Goal: Information Seeking & Learning: Learn about a topic

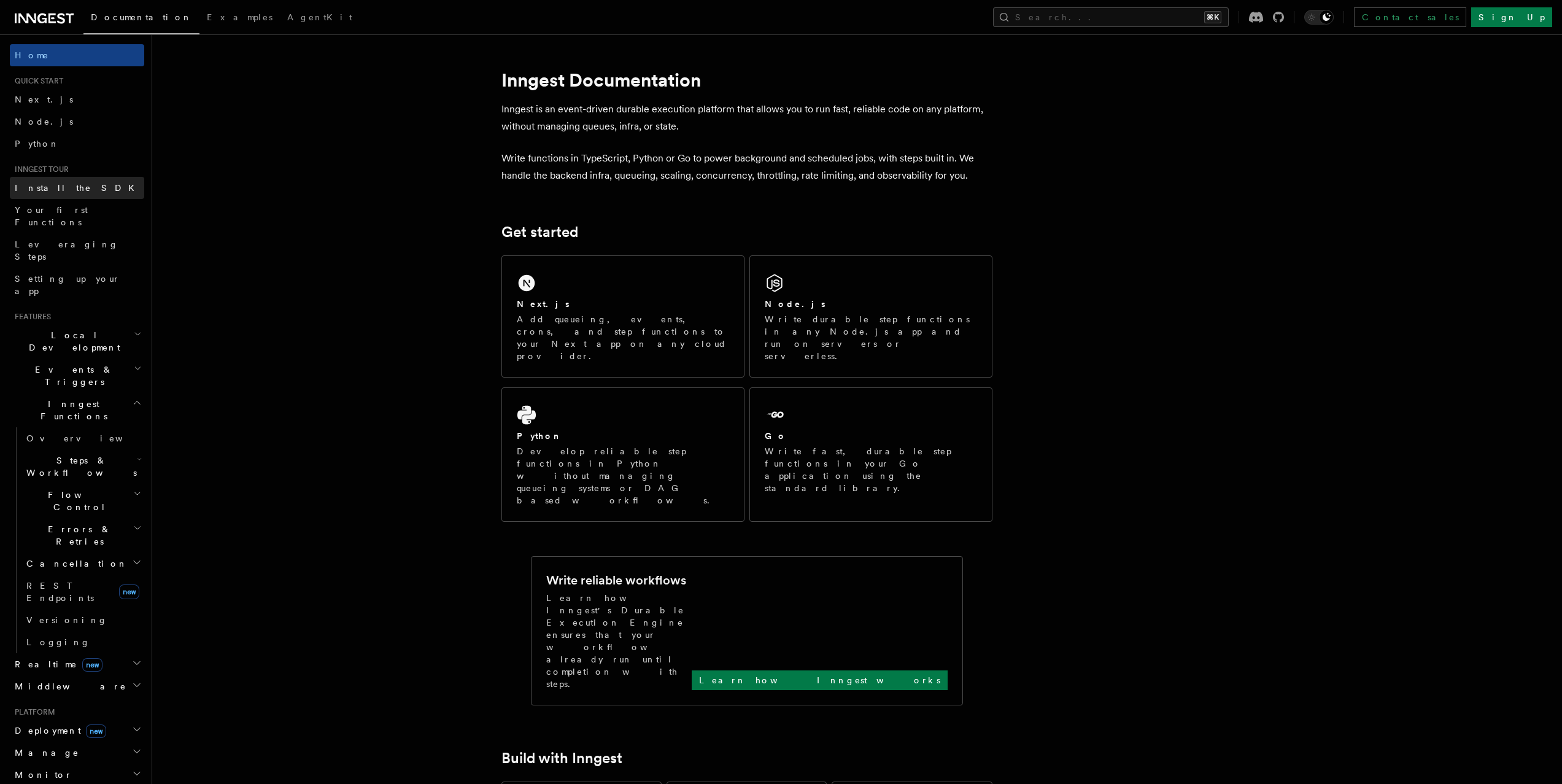
click at [68, 192] on span "Install the SDK" at bounding box center [79, 188] width 127 height 9
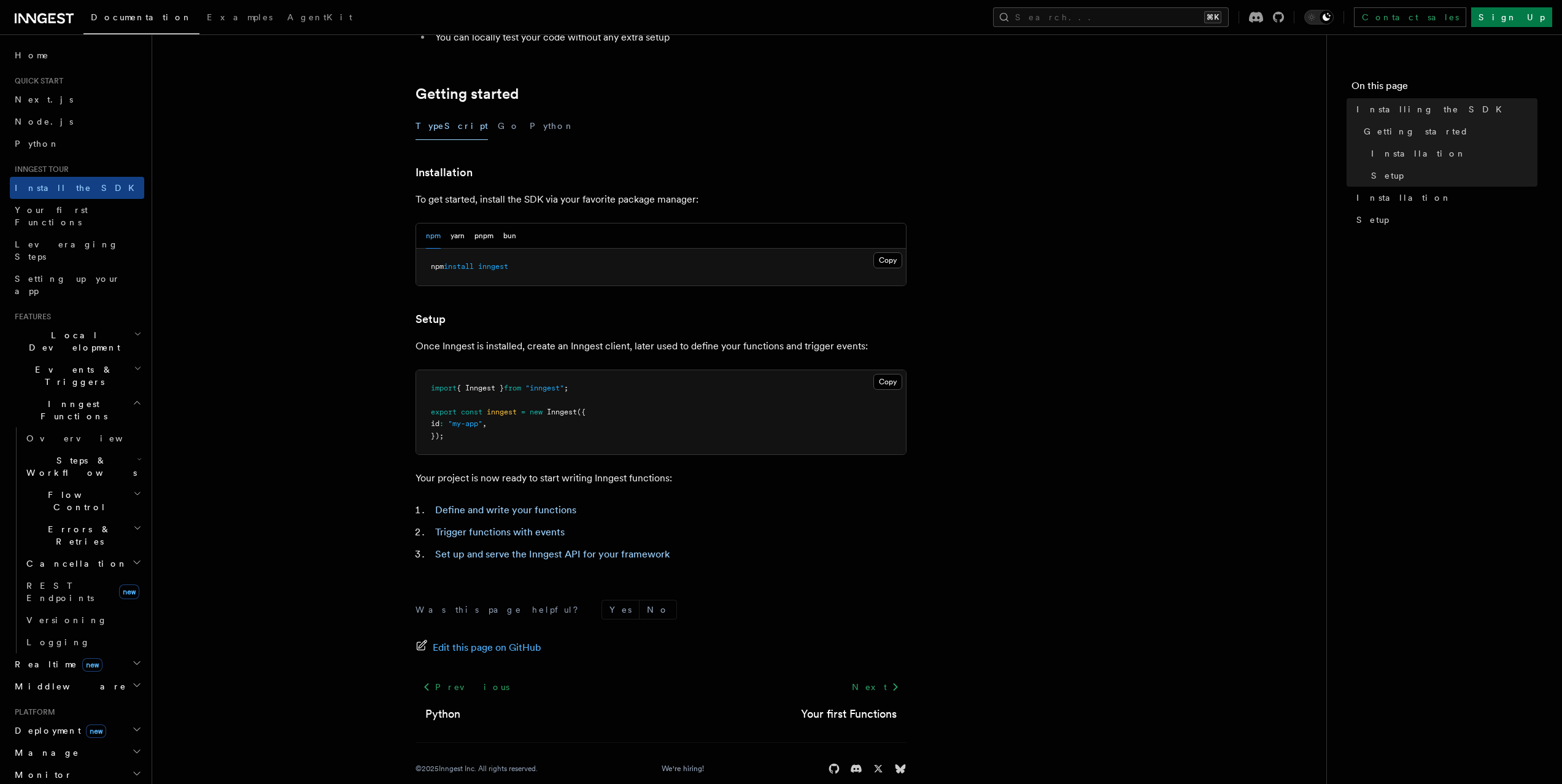
scroll to position [237, 0]
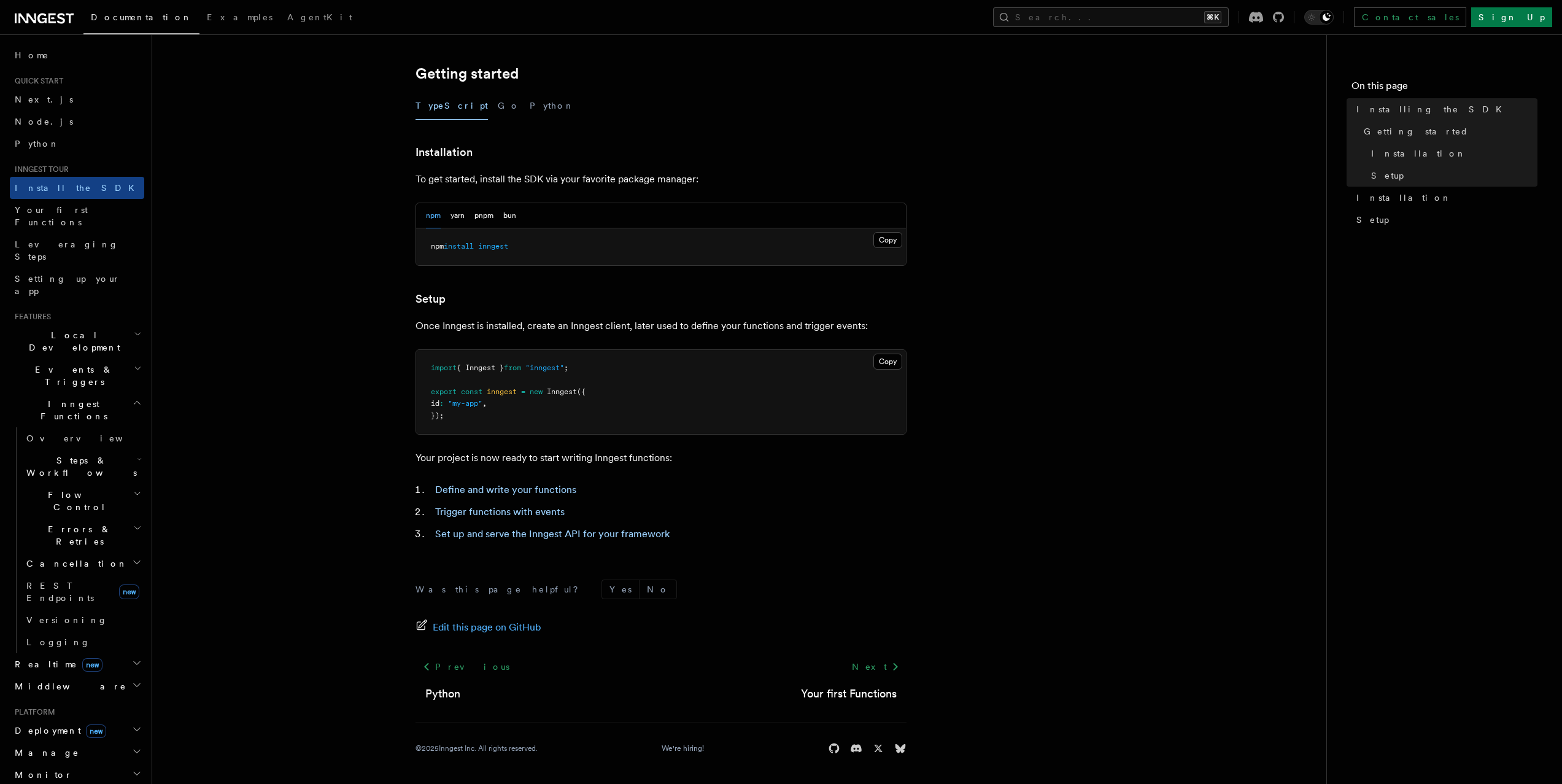
click at [555, 518] on li "Trigger functions with events" at bounding box center [668, 512] width 475 height 17
click at [544, 514] on link "Trigger functions with events" at bounding box center [499, 512] width 129 height 11
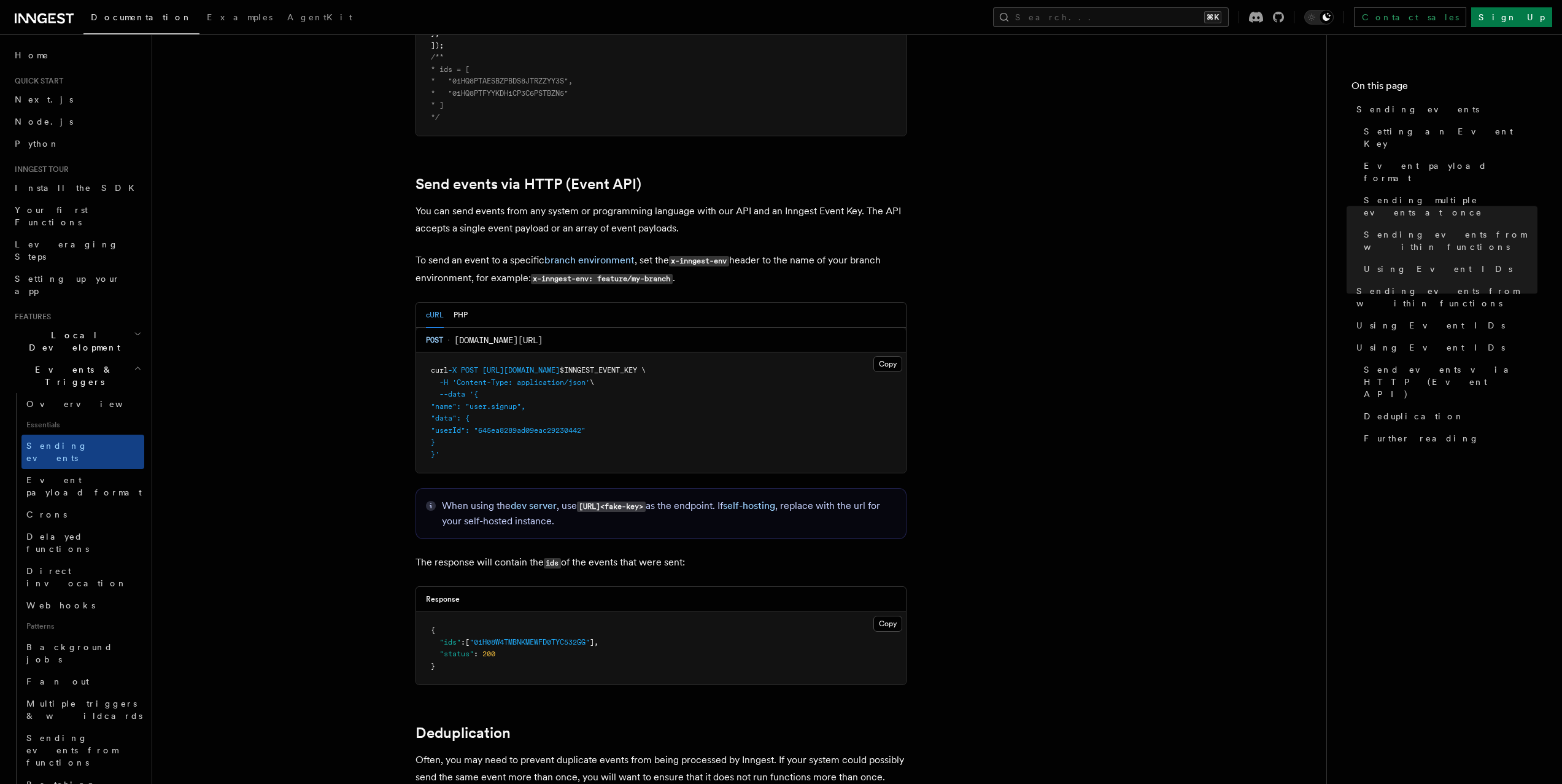
scroll to position [2447, 0]
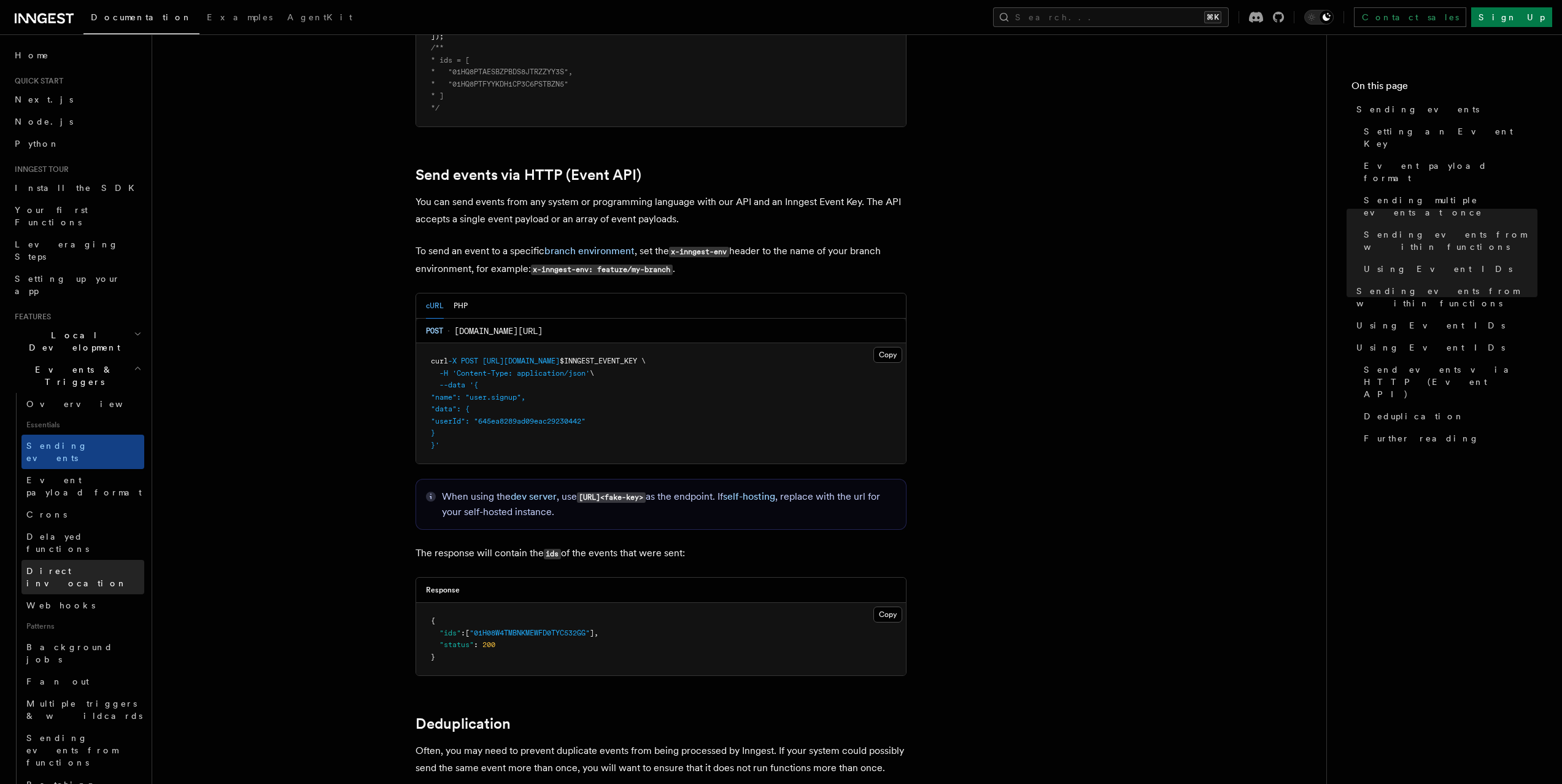
click at [35, 566] on span "Direct invocation" at bounding box center [77, 576] width 101 height 22
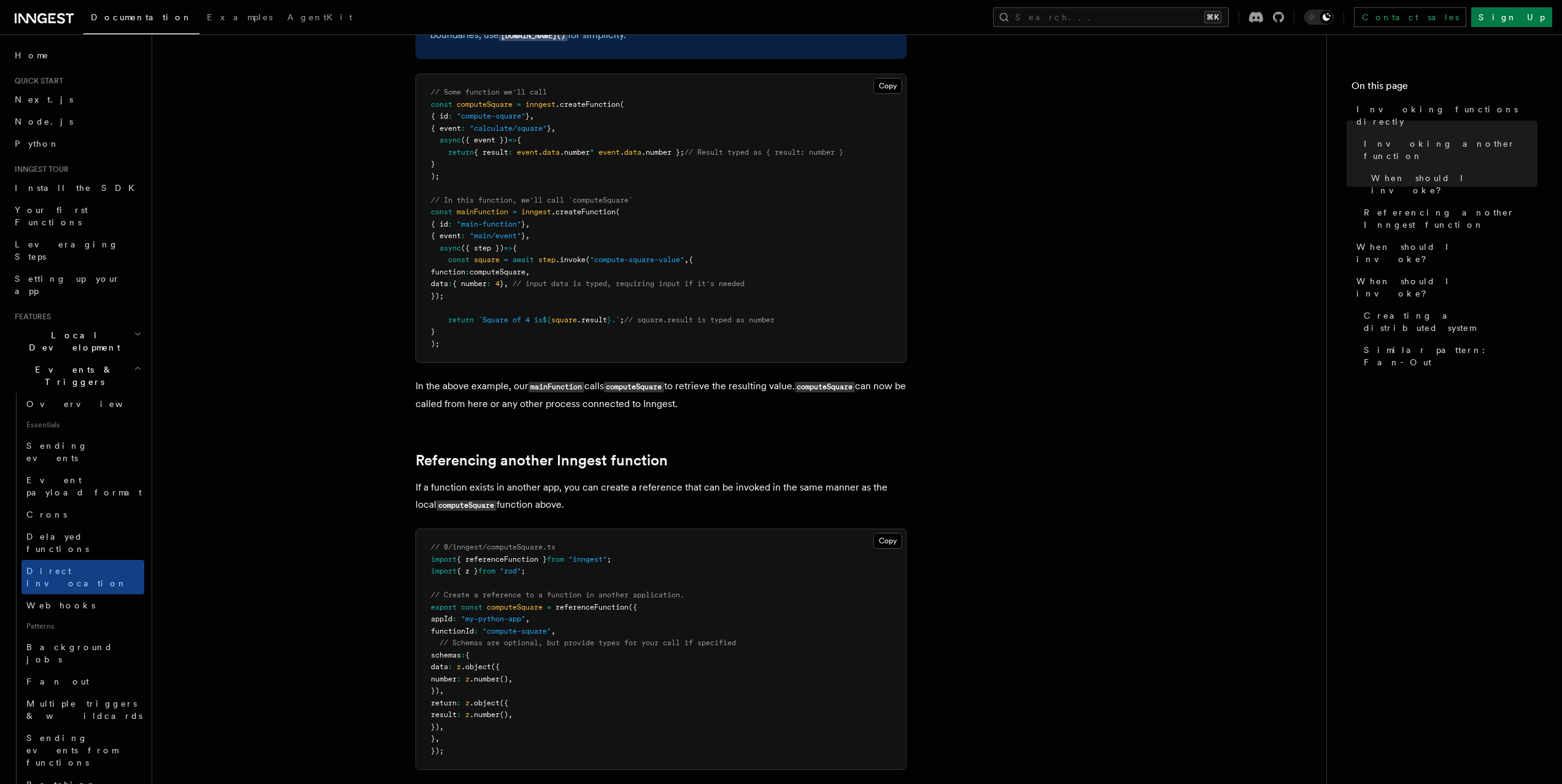
scroll to position [503, 0]
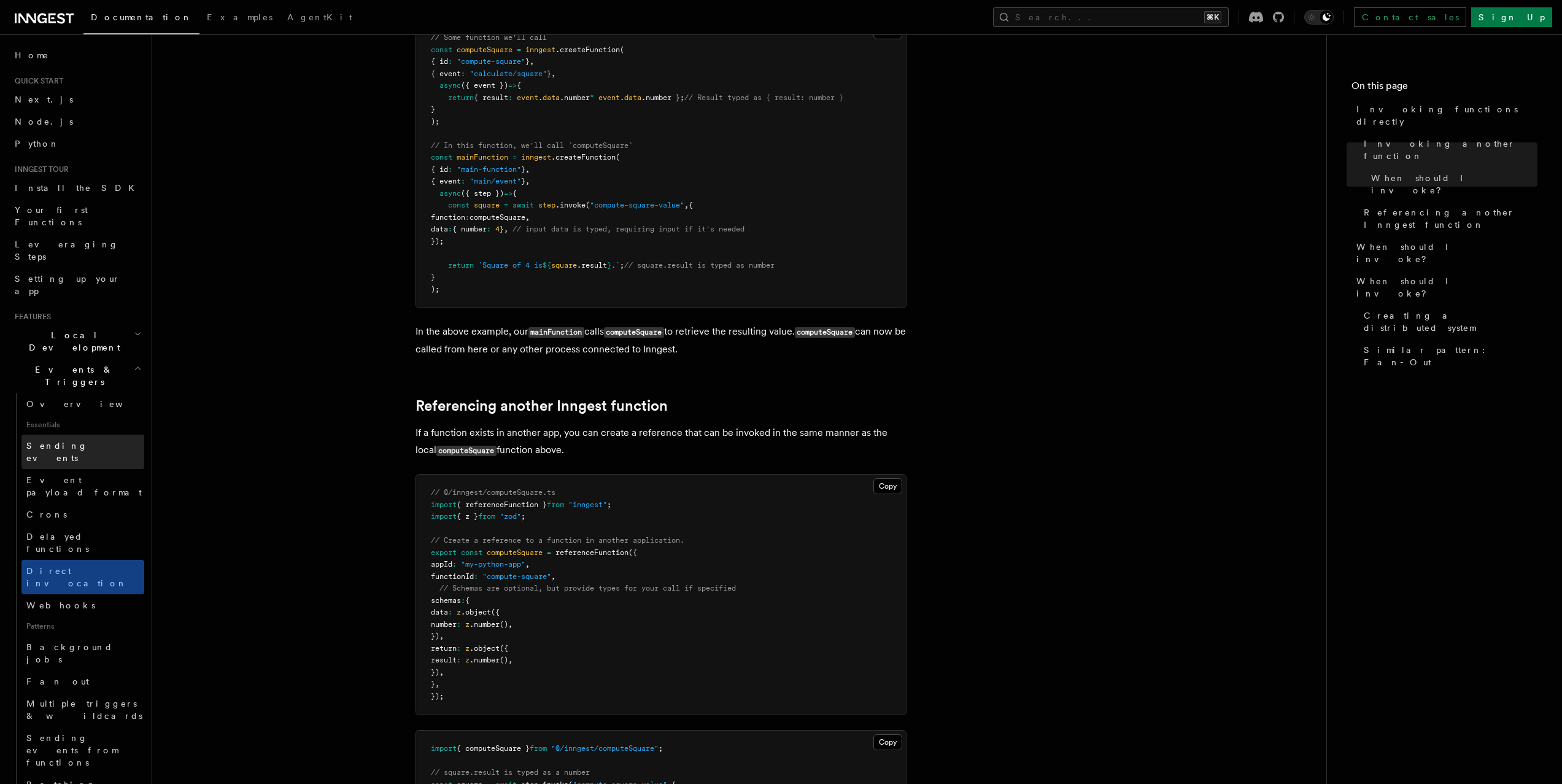
click at [79, 440] on span "Sending events" at bounding box center [57, 451] width 62 height 22
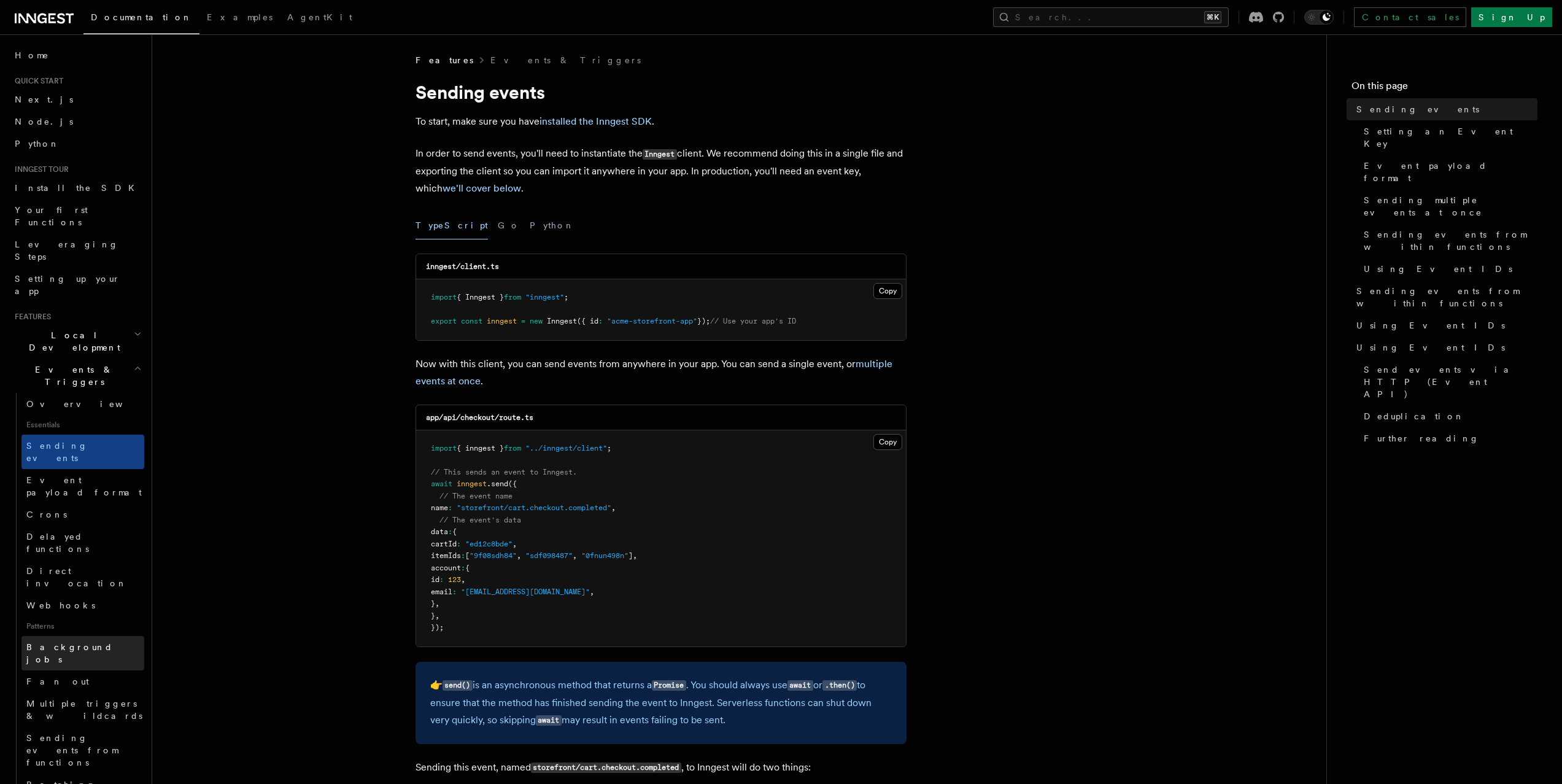
click at [77, 642] on span "Background jobs" at bounding box center [69, 652] width 86 height 22
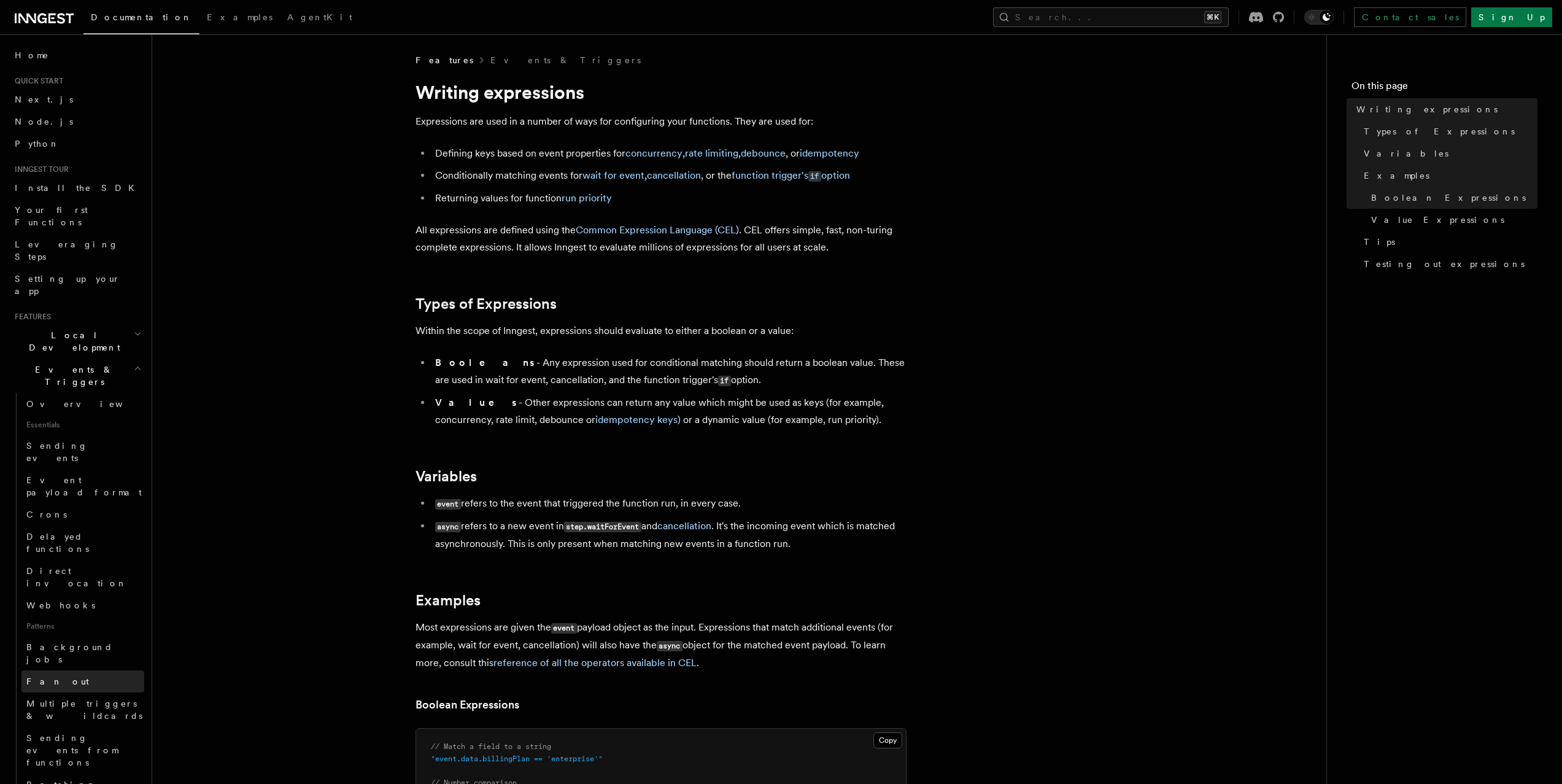
click at [104, 670] on link "Fan out" at bounding box center [83, 681] width 122 height 22
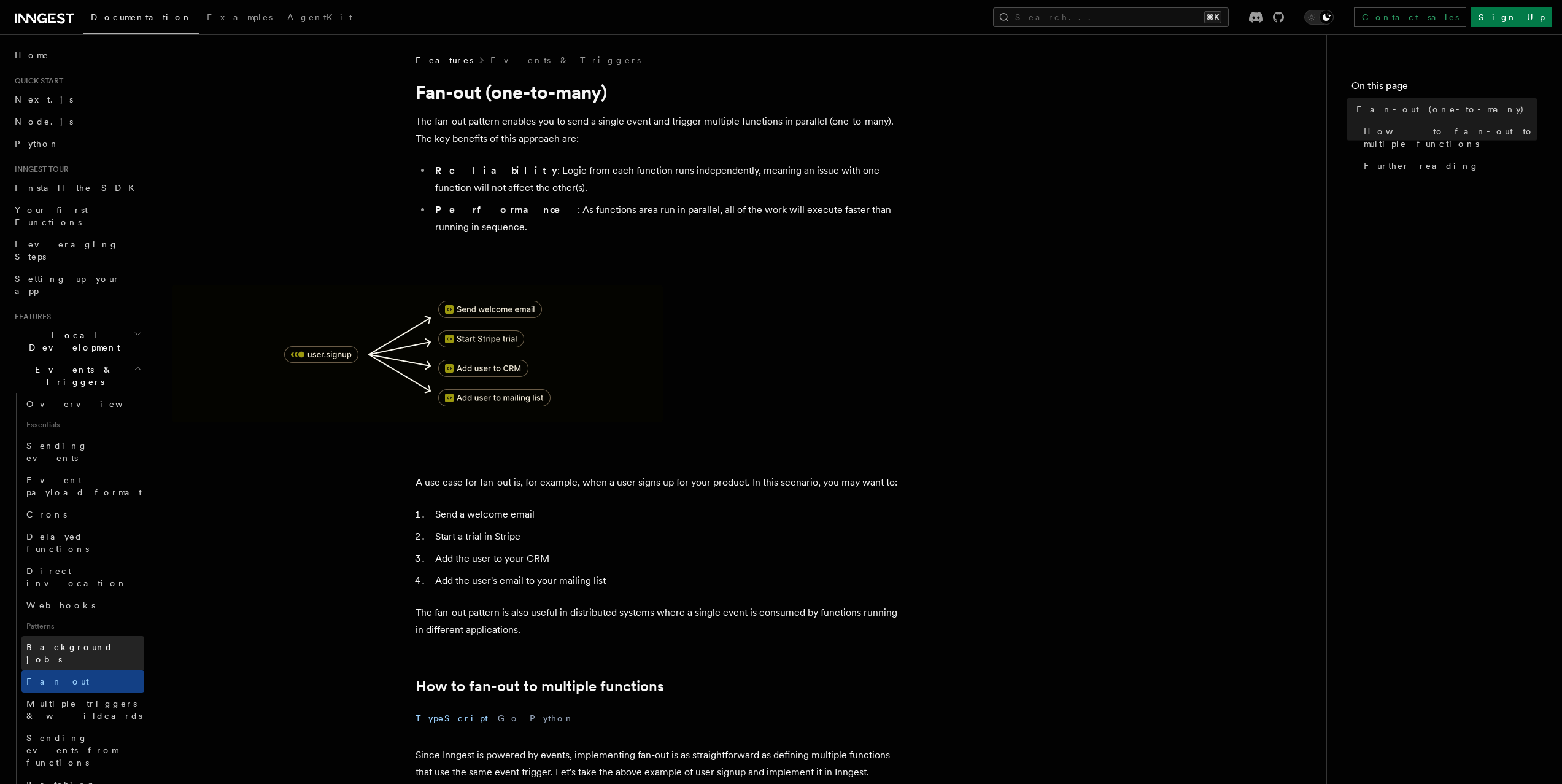
click at [105, 636] on link "Background jobs" at bounding box center [83, 653] width 122 height 34
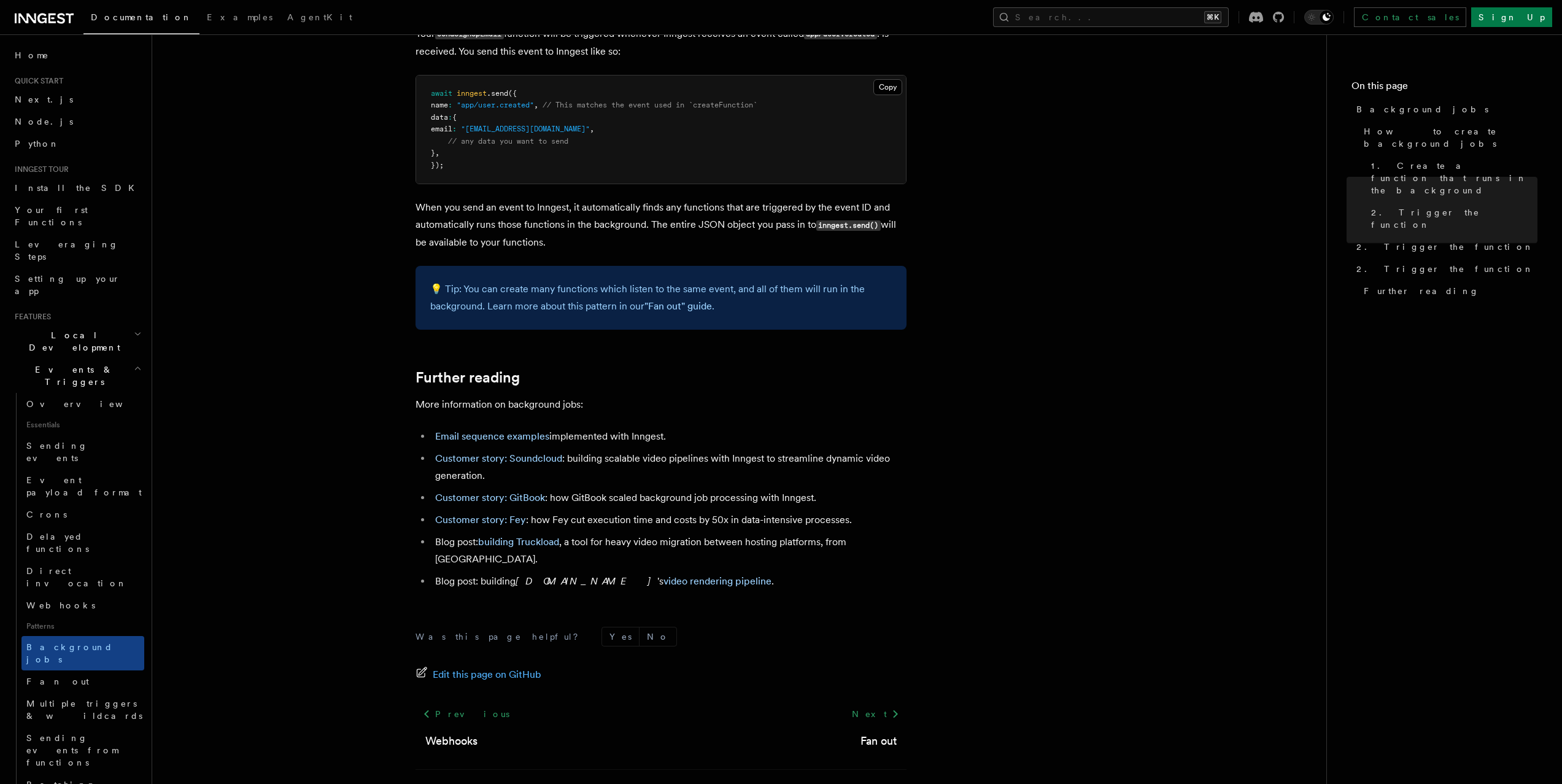
click at [73, 364] on span "Events & Triggers" at bounding box center [71, 376] width 124 height 25
click at [90, 653] on h2 "Realtime new" at bounding box center [77, 663] width 135 height 22
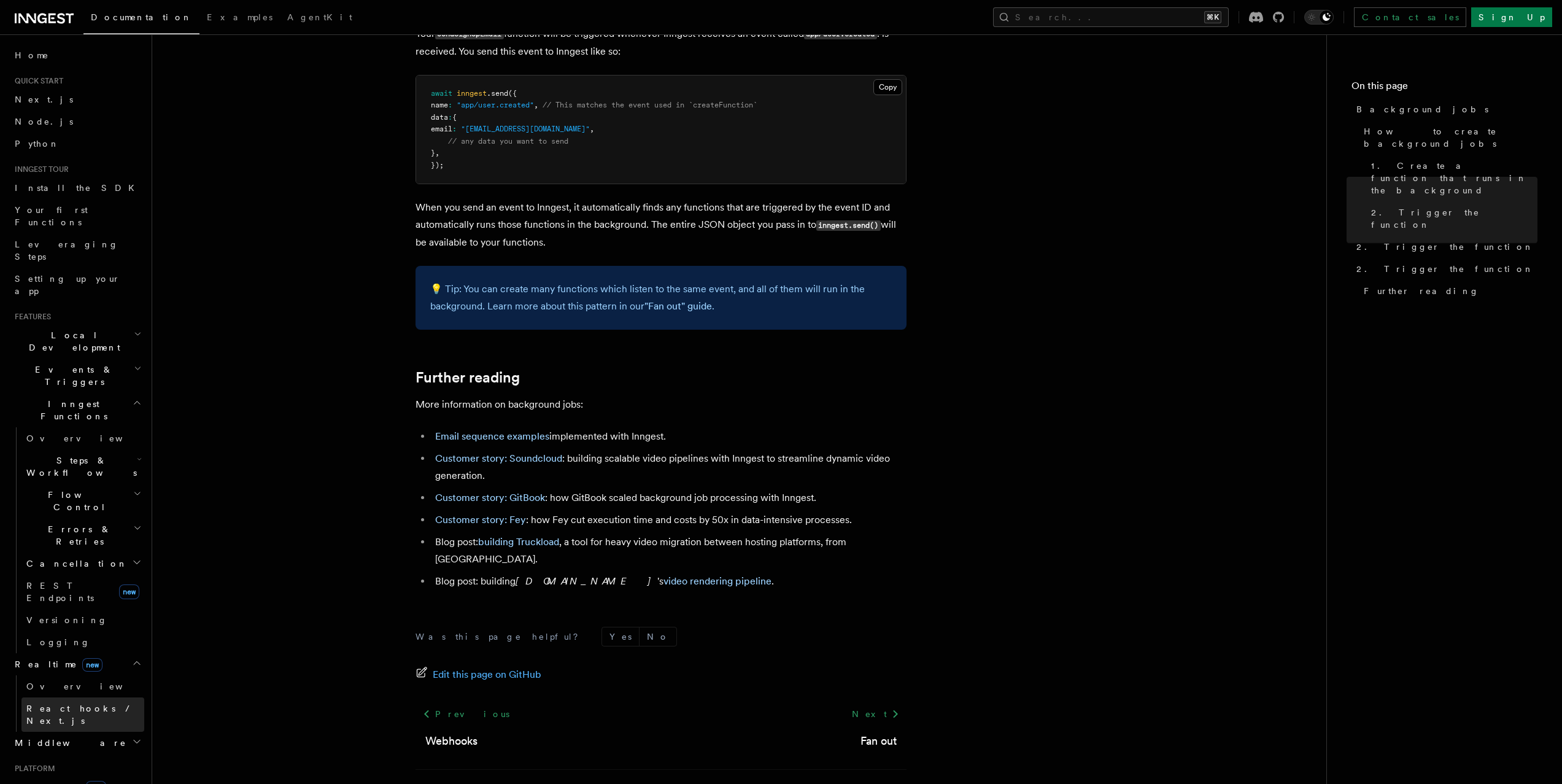
click at [78, 703] on span "React hooks / Next.js" at bounding box center [81, 714] width 108 height 22
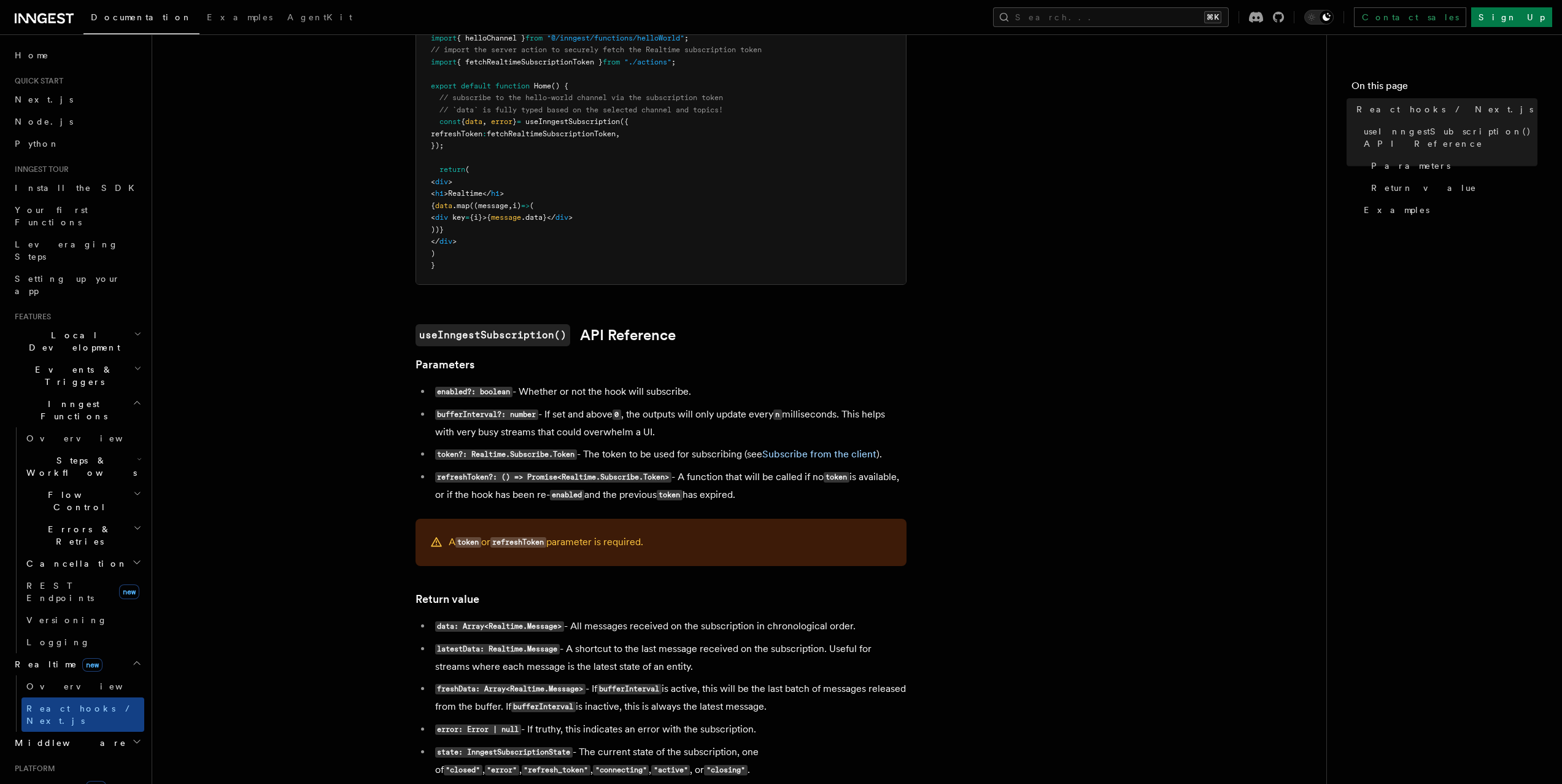
scroll to position [496, 0]
click at [79, 483] on h2 "Flow Control" at bounding box center [83, 500] width 122 height 34
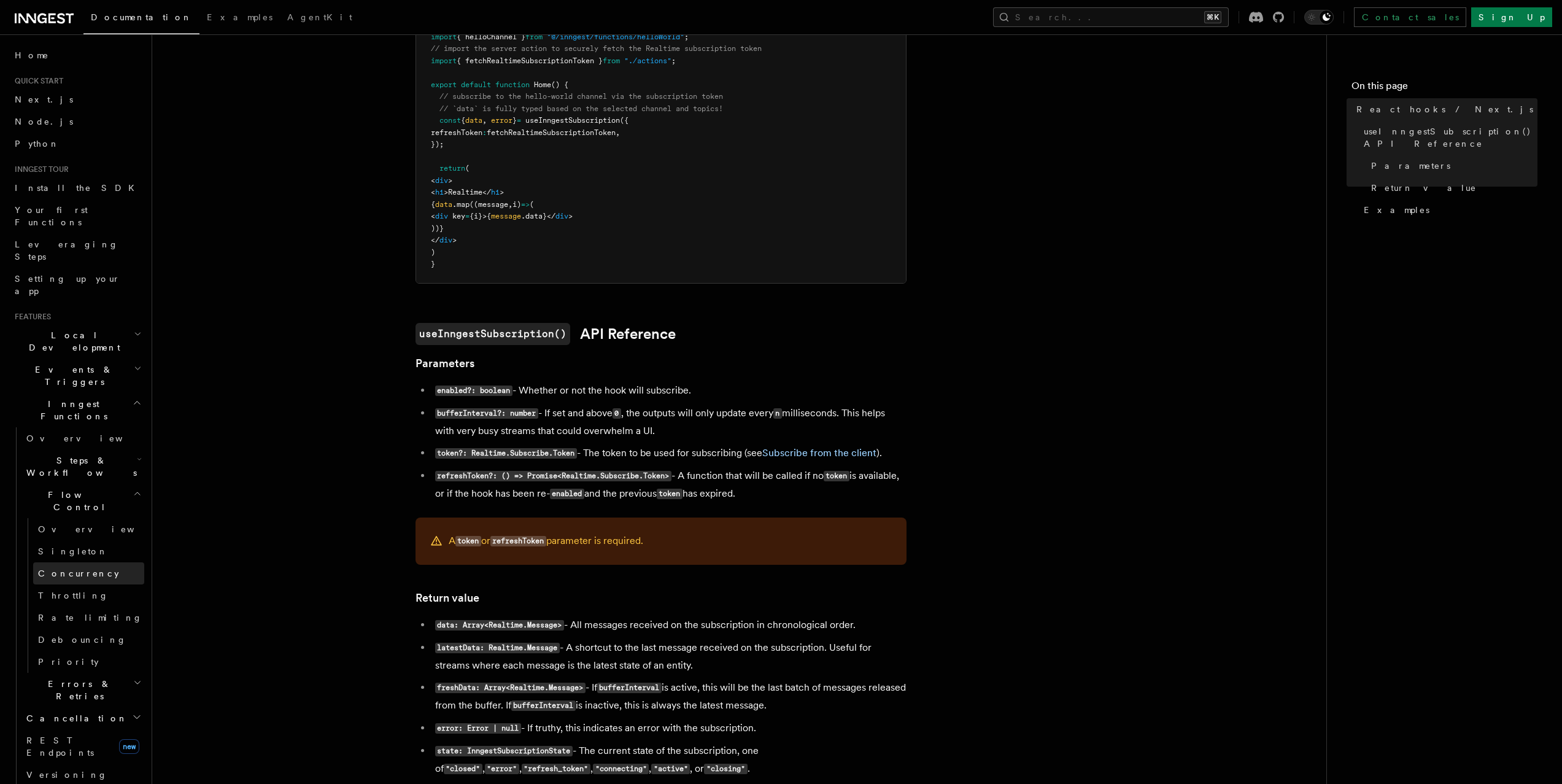
click at [85, 567] on span "Concurrency" at bounding box center [78, 572] width 81 height 12
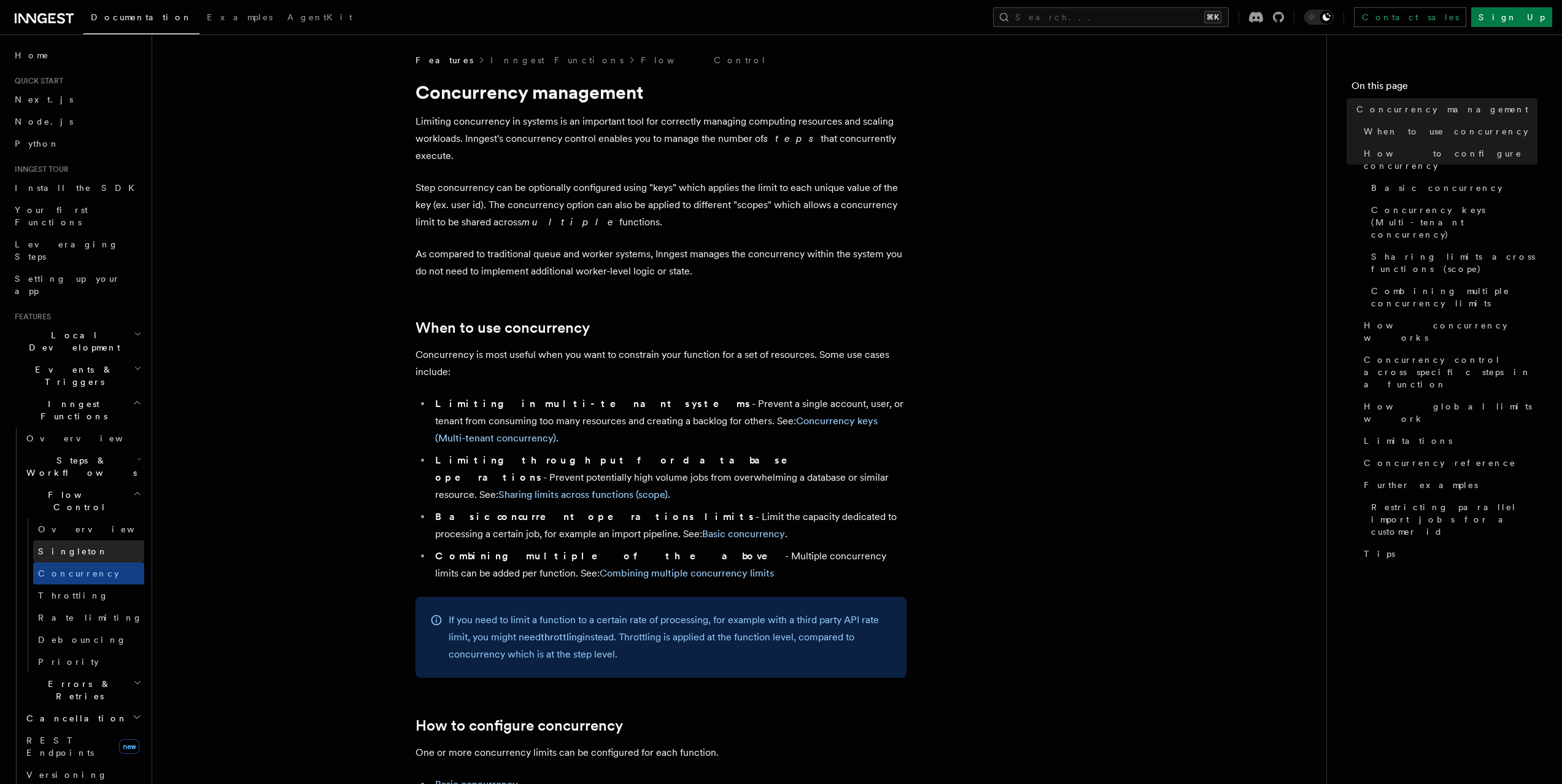
click at [85, 540] on link "Singleton" at bounding box center [88, 551] width 111 height 22
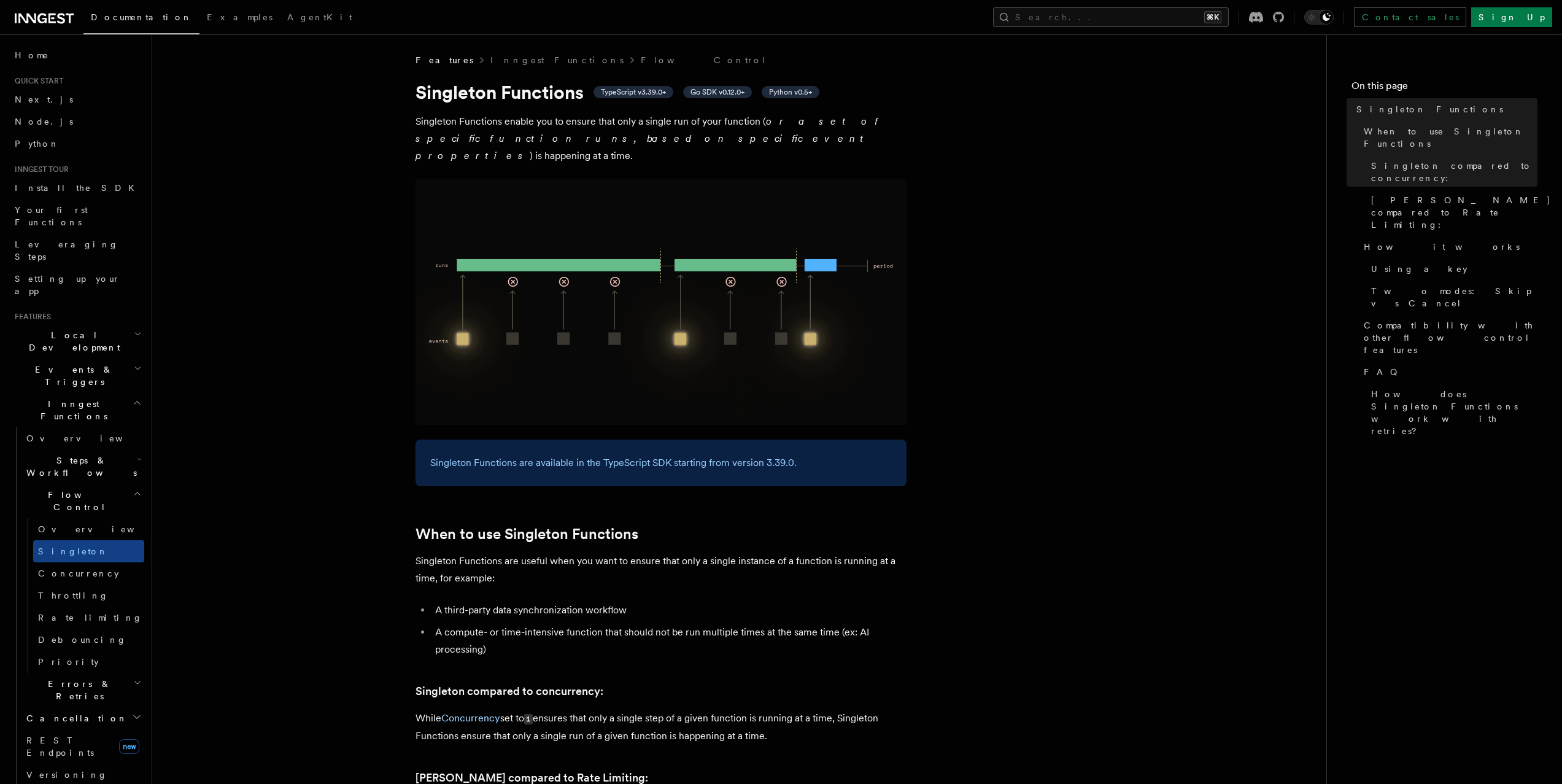
click at [85, 454] on span "Steps & Workflows" at bounding box center [80, 466] width 116 height 25
click at [79, 556] on span "Wait for events" at bounding box center [74, 567] width 73 height 22
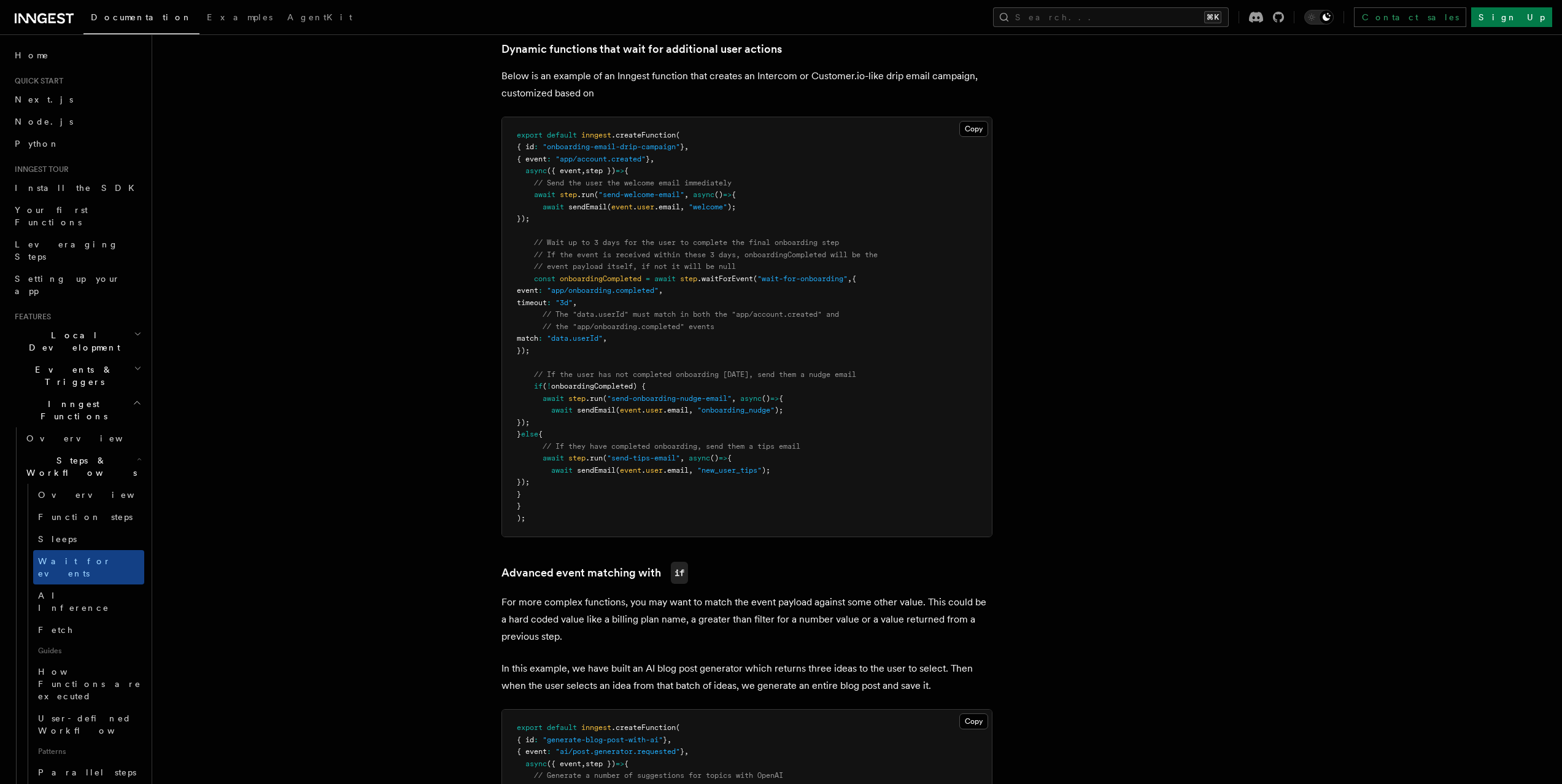
scroll to position [673, 0]
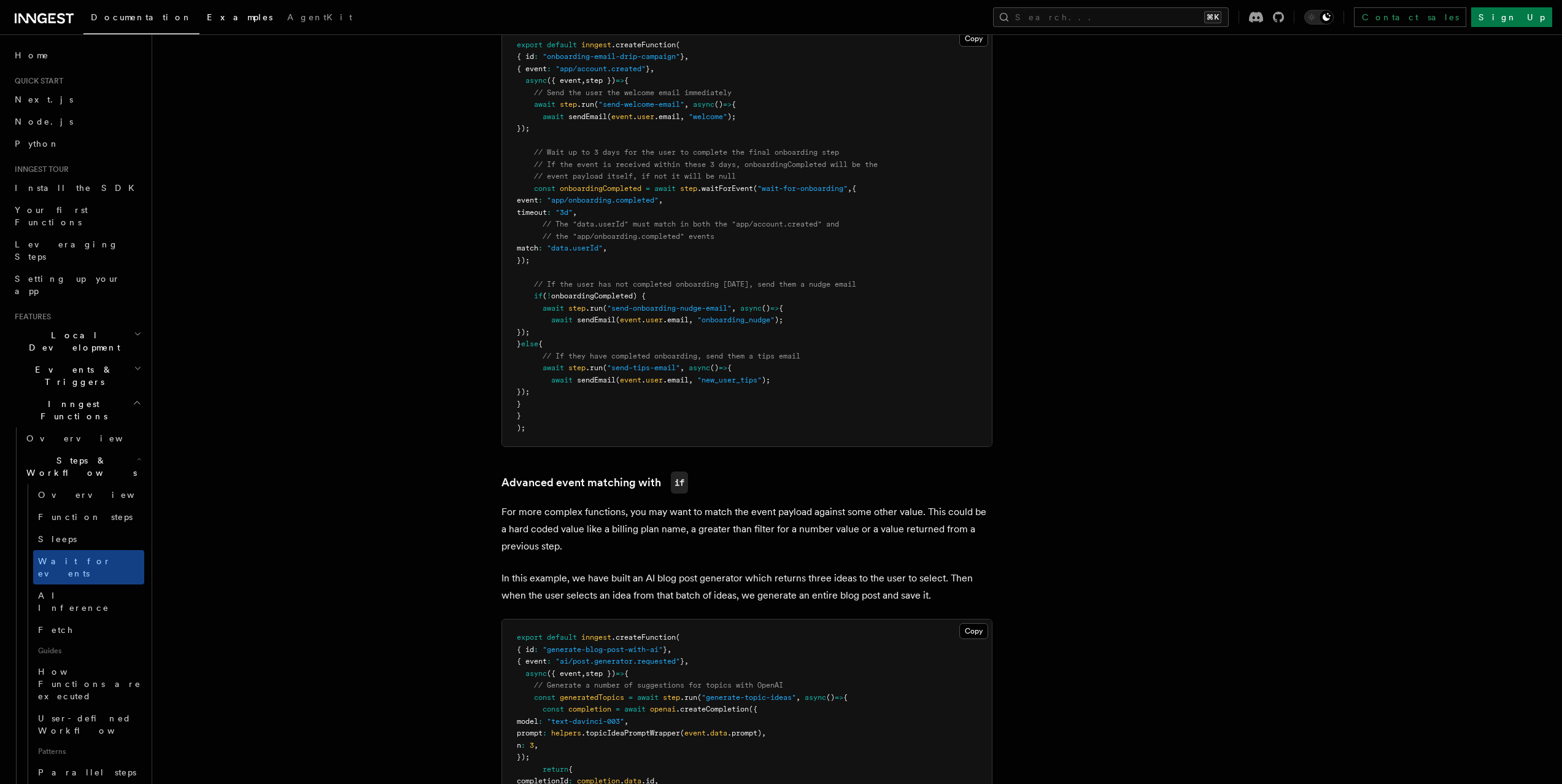
click at [207, 18] on span "Examples" at bounding box center [239, 17] width 66 height 9
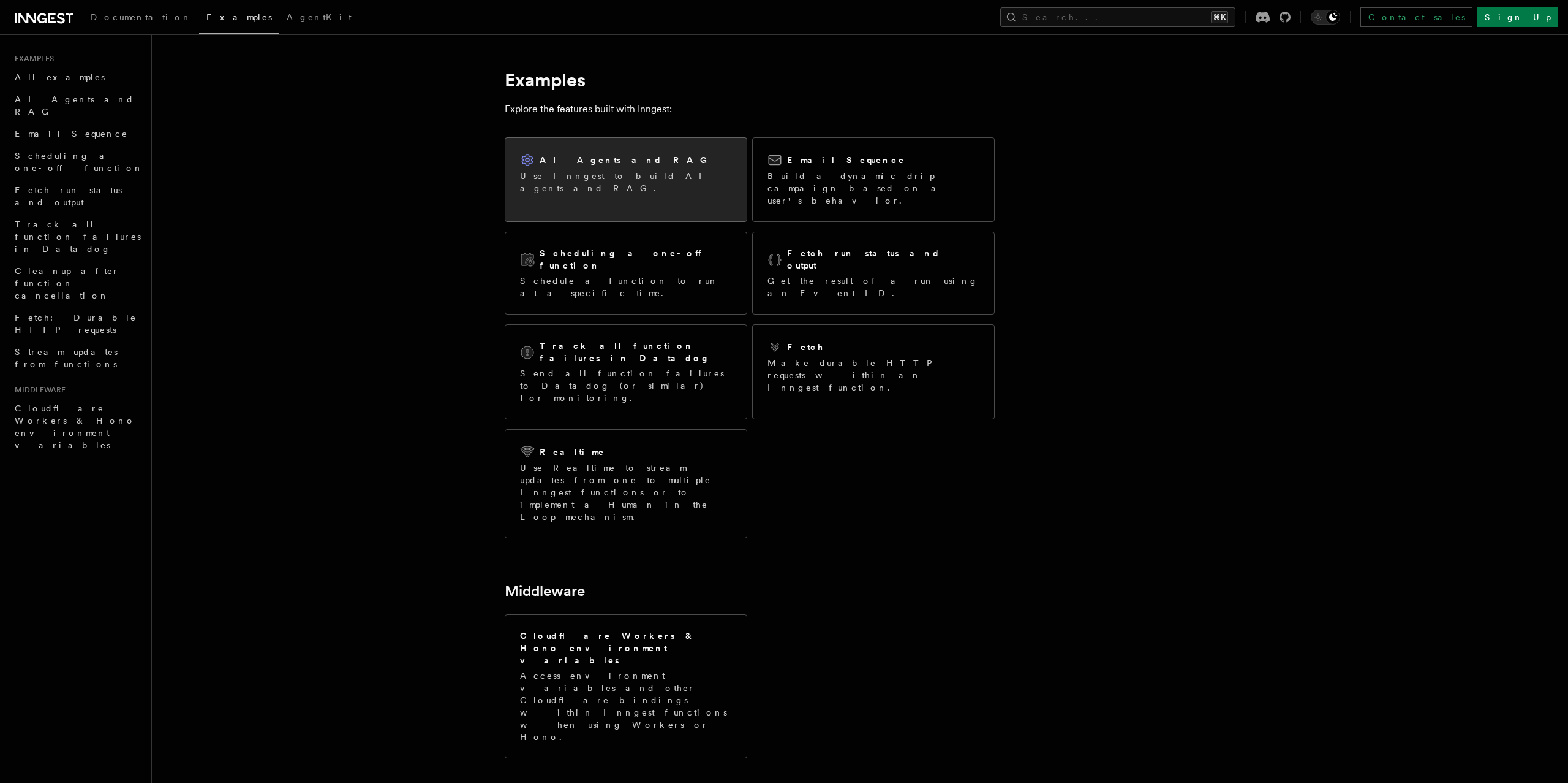
click at [593, 158] on h2 "AI Agents and RAG" at bounding box center [627, 159] width 174 height 12
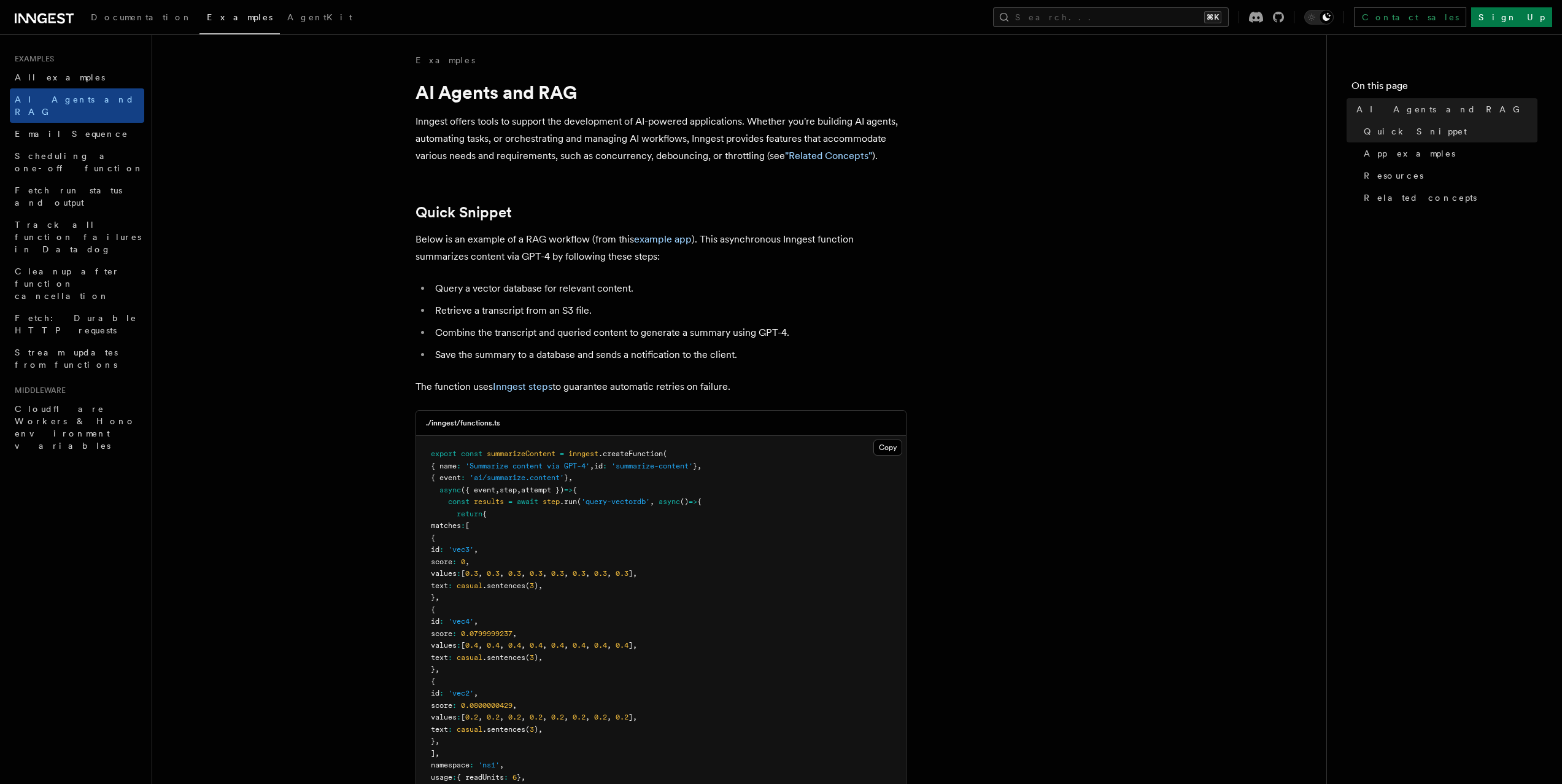
click at [62, 13] on icon at bounding box center [61, 18] width 8 height 10
